Goal: Task Accomplishment & Management: Manage account settings

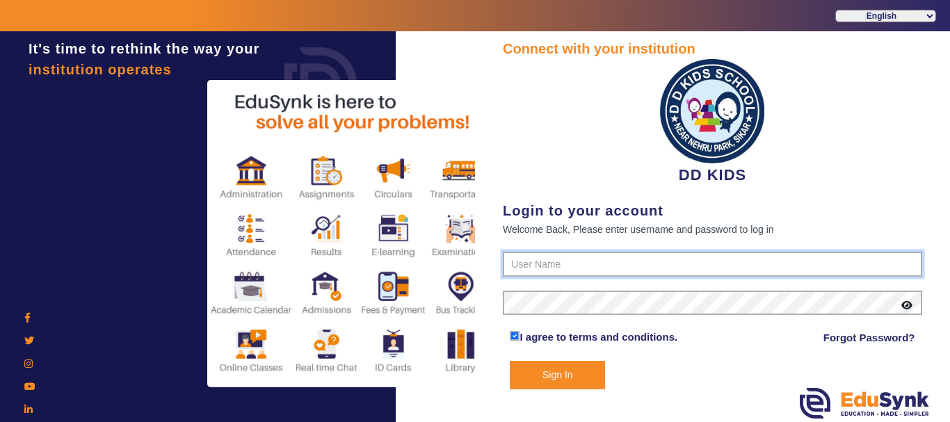
type input "8114466099"
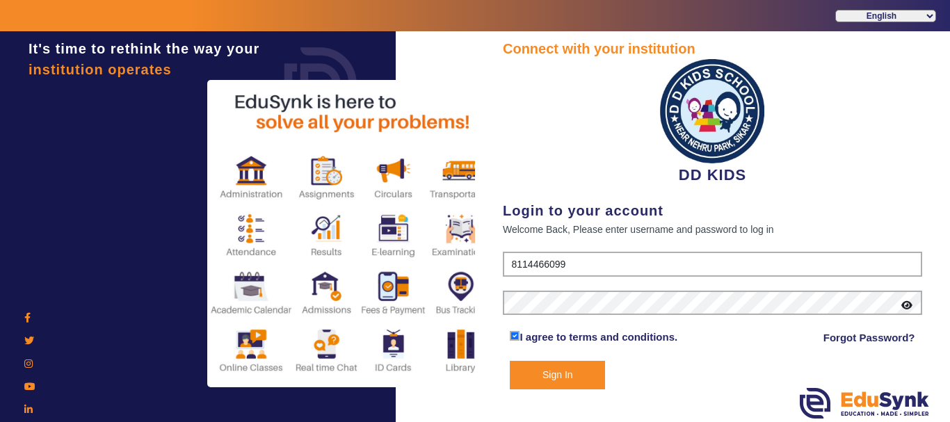
click at [569, 369] on button "Sign In" at bounding box center [557, 375] width 95 height 29
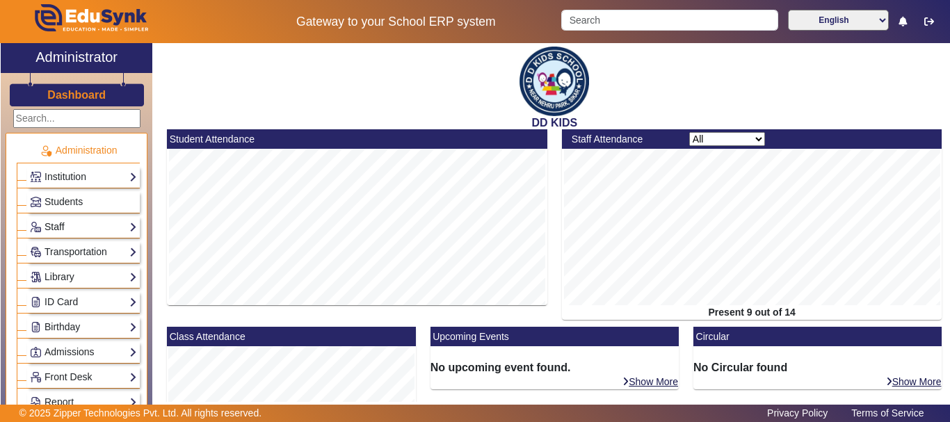
click at [55, 224] on link "Staff" at bounding box center [83, 227] width 107 height 16
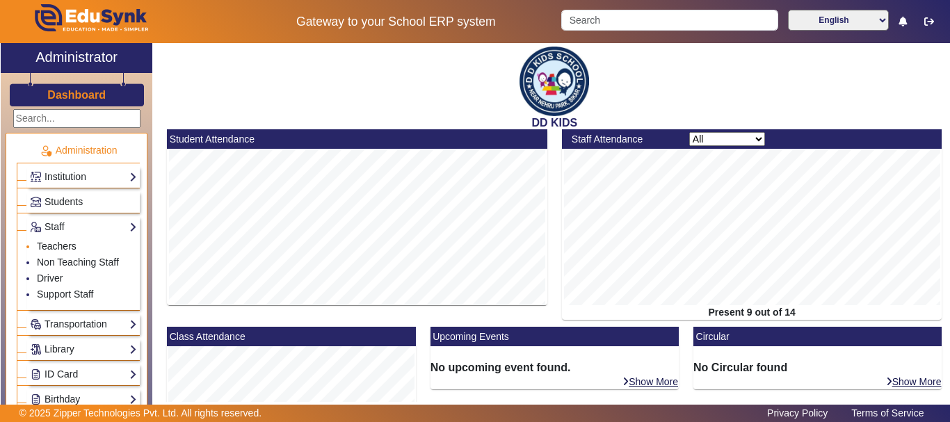
click at [62, 245] on link "Teachers" at bounding box center [57, 246] width 40 height 11
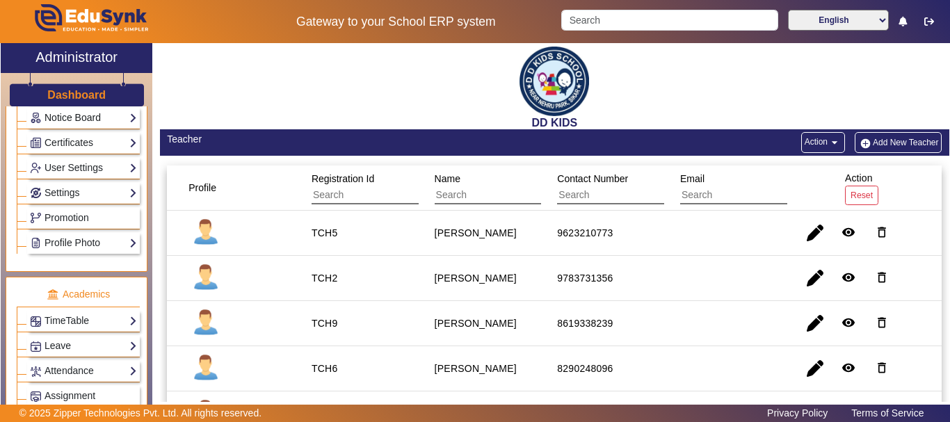
scroll to position [487, 0]
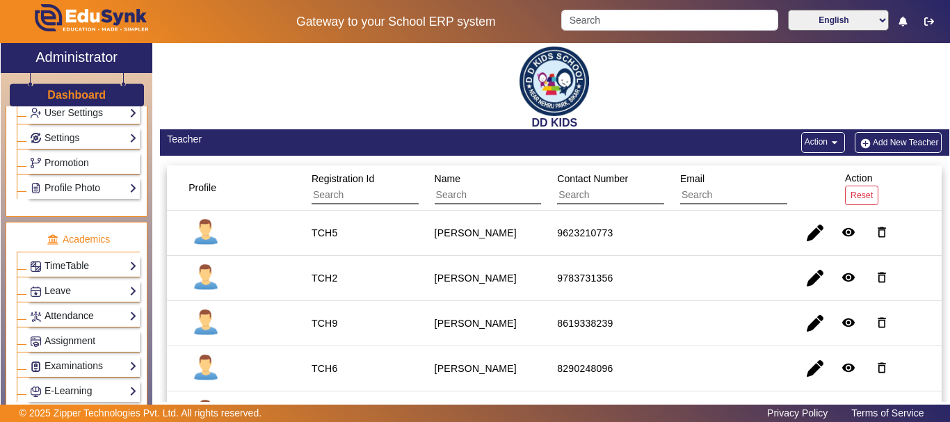
click at [95, 322] on link "Attendance" at bounding box center [83, 316] width 107 height 16
click at [65, 369] on link "Teachers" at bounding box center [57, 367] width 40 height 11
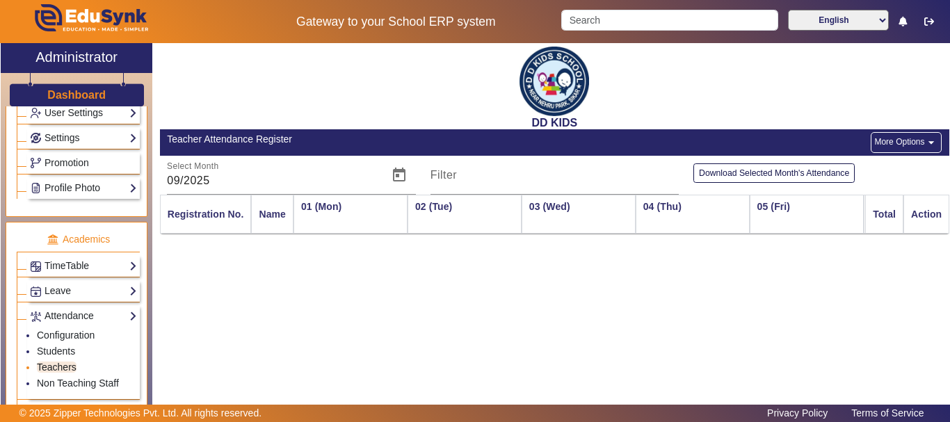
scroll to position [0, 611]
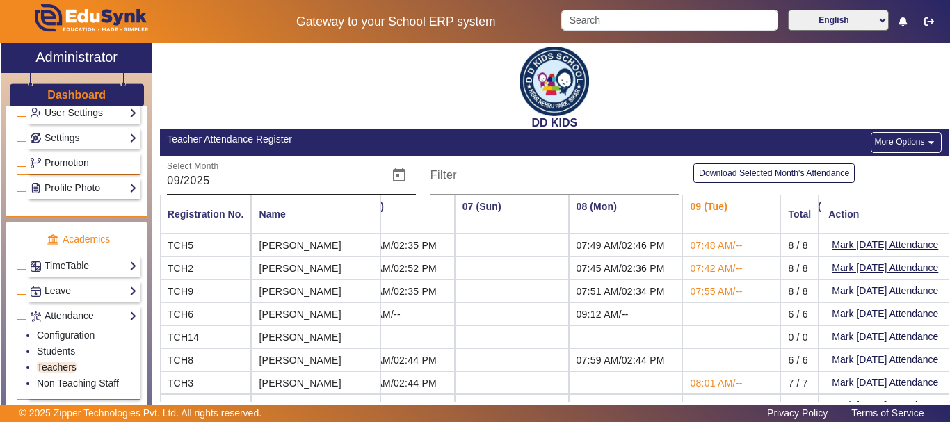
click at [178, 182] on input "09/2025" at bounding box center [273, 180] width 212 height 17
click at [197, 166] on mat-label "Select Month" at bounding box center [193, 166] width 52 height 9
click at [197, 172] on input "09/2025" at bounding box center [273, 180] width 212 height 17
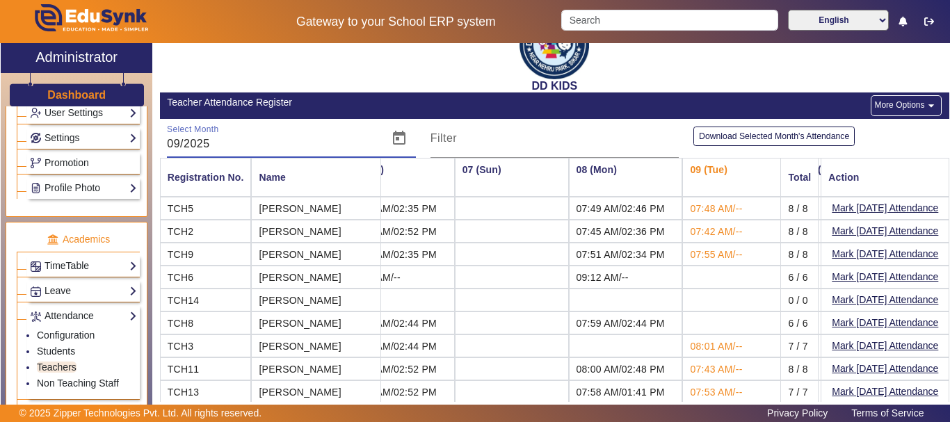
scroll to position [0, 0]
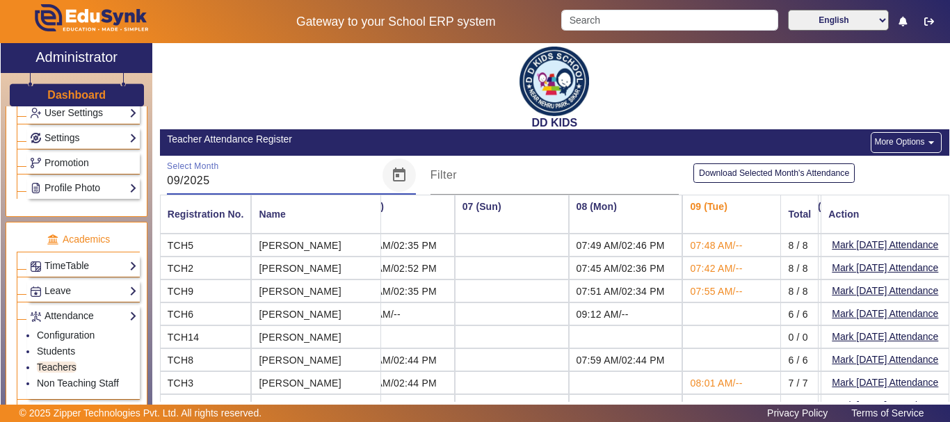
click at [395, 176] on span "Open calendar" at bounding box center [399, 175] width 33 height 33
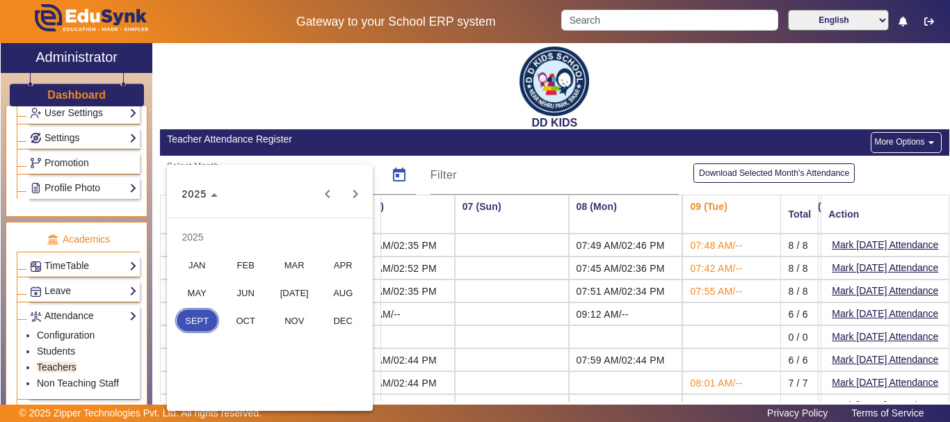
click at [348, 295] on span "AUG" at bounding box center [343, 292] width 44 height 25
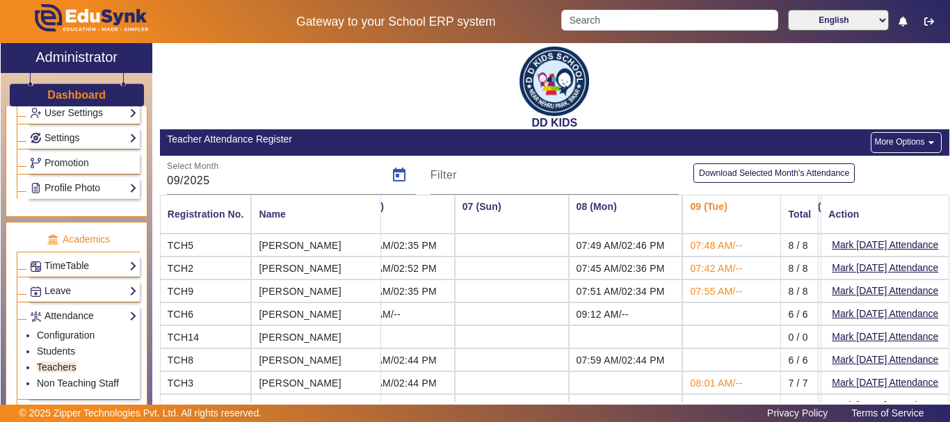
type input "08/2025"
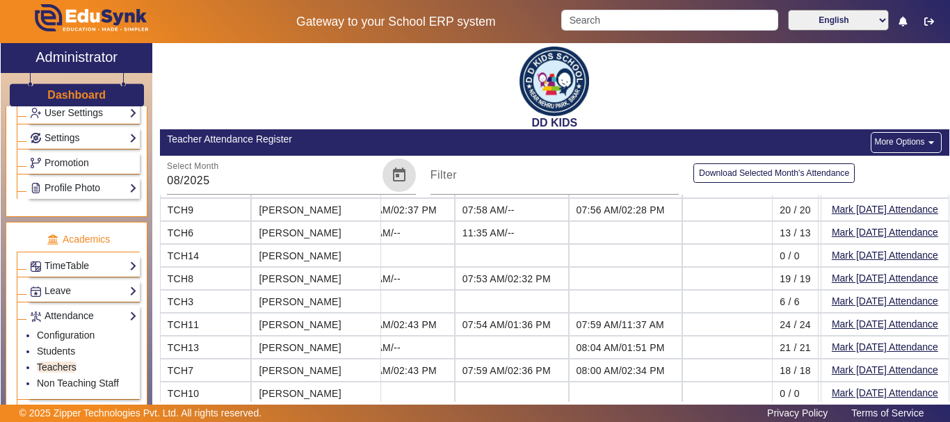
scroll to position [0, 611]
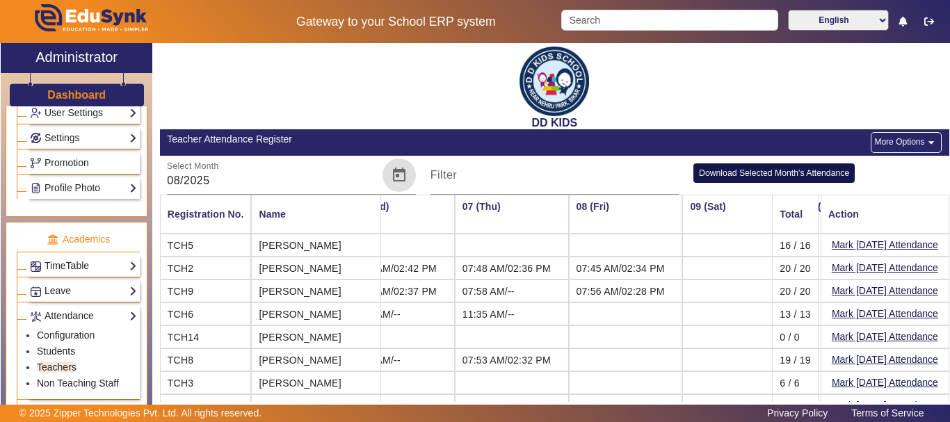
click at [782, 170] on button "Download Selected Month's Attendance" at bounding box center [773, 172] width 161 height 19
